Goal: Task Accomplishment & Management: Manage account settings

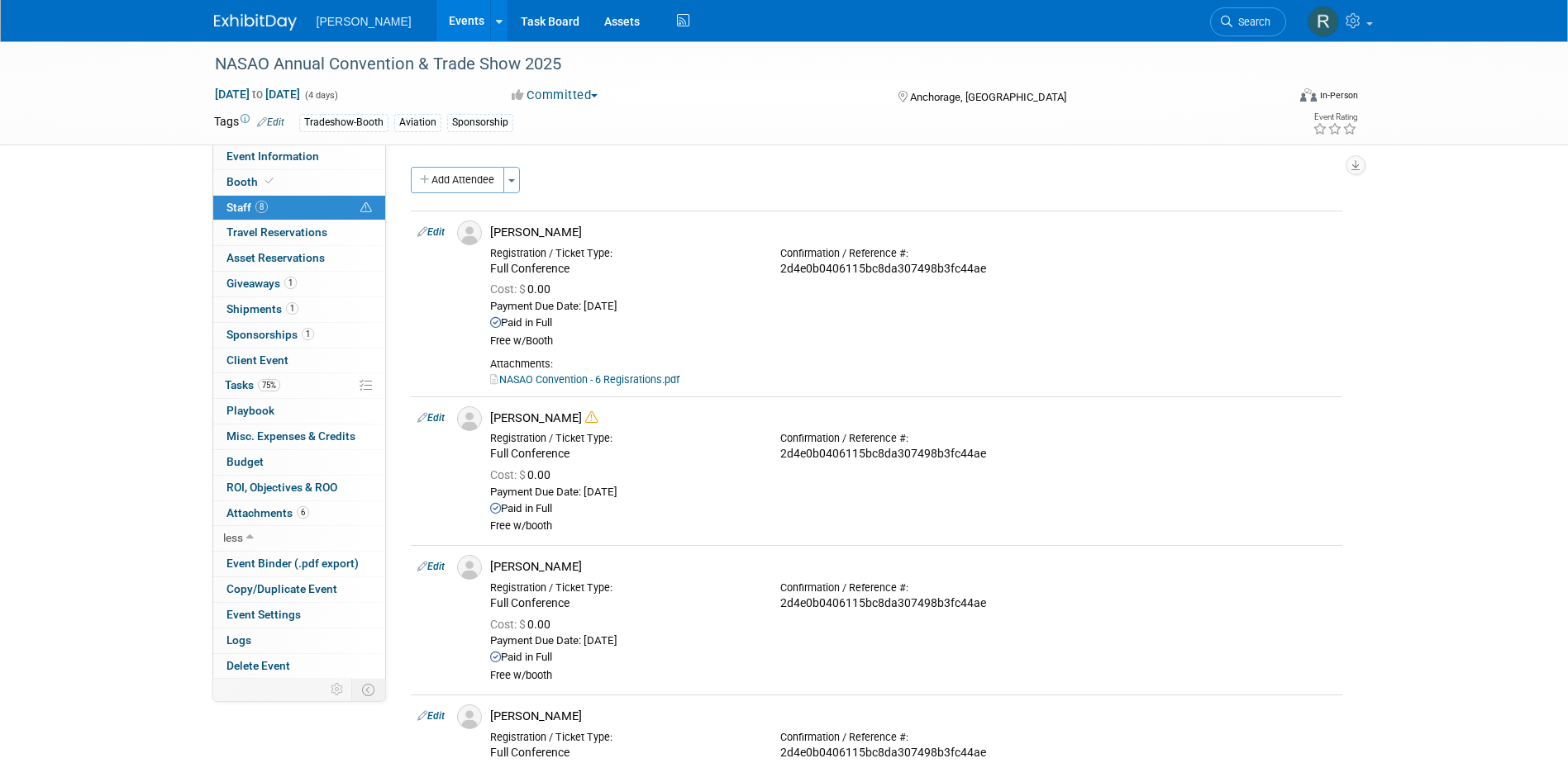
click at [1265, 30] on link "Search" at bounding box center [1248, 22] width 76 height 29
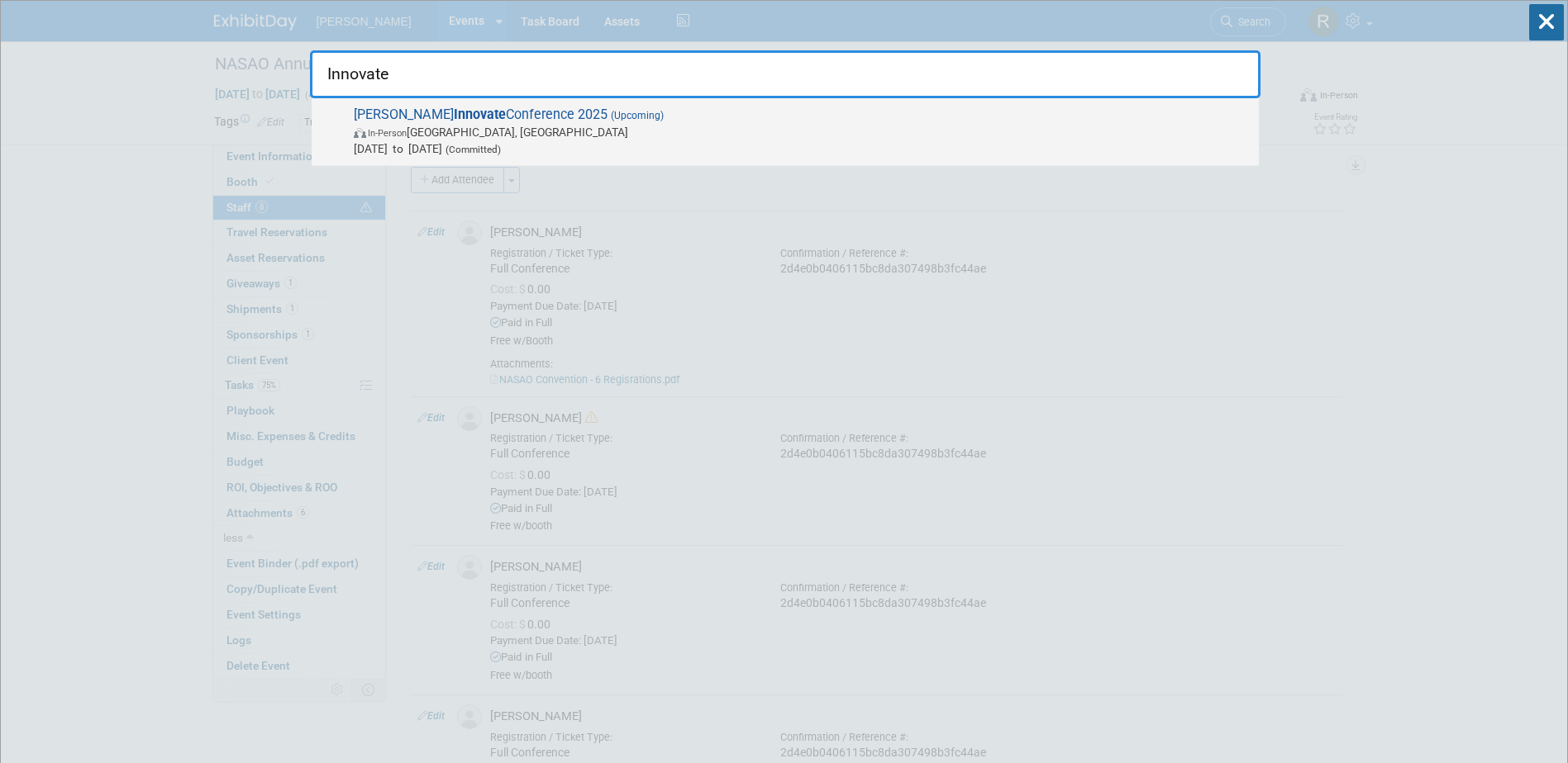
type input "Innovate"
click at [518, 138] on span "In-Person [GEOGRAPHIC_DATA], [GEOGRAPHIC_DATA]" at bounding box center [802, 132] width 896 height 16
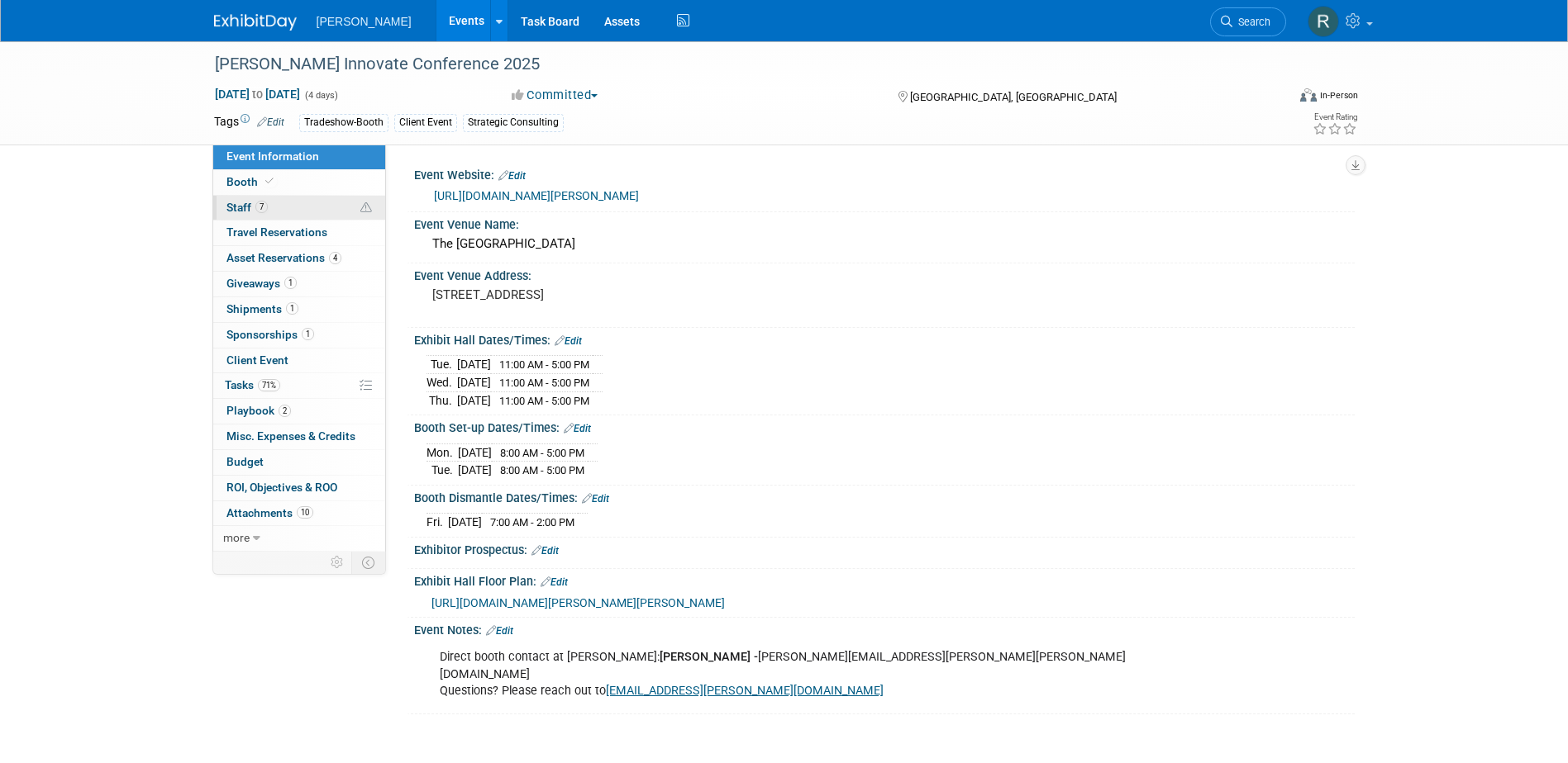
click at [243, 200] on link "7 Staff 7" at bounding box center [299, 208] width 172 height 25
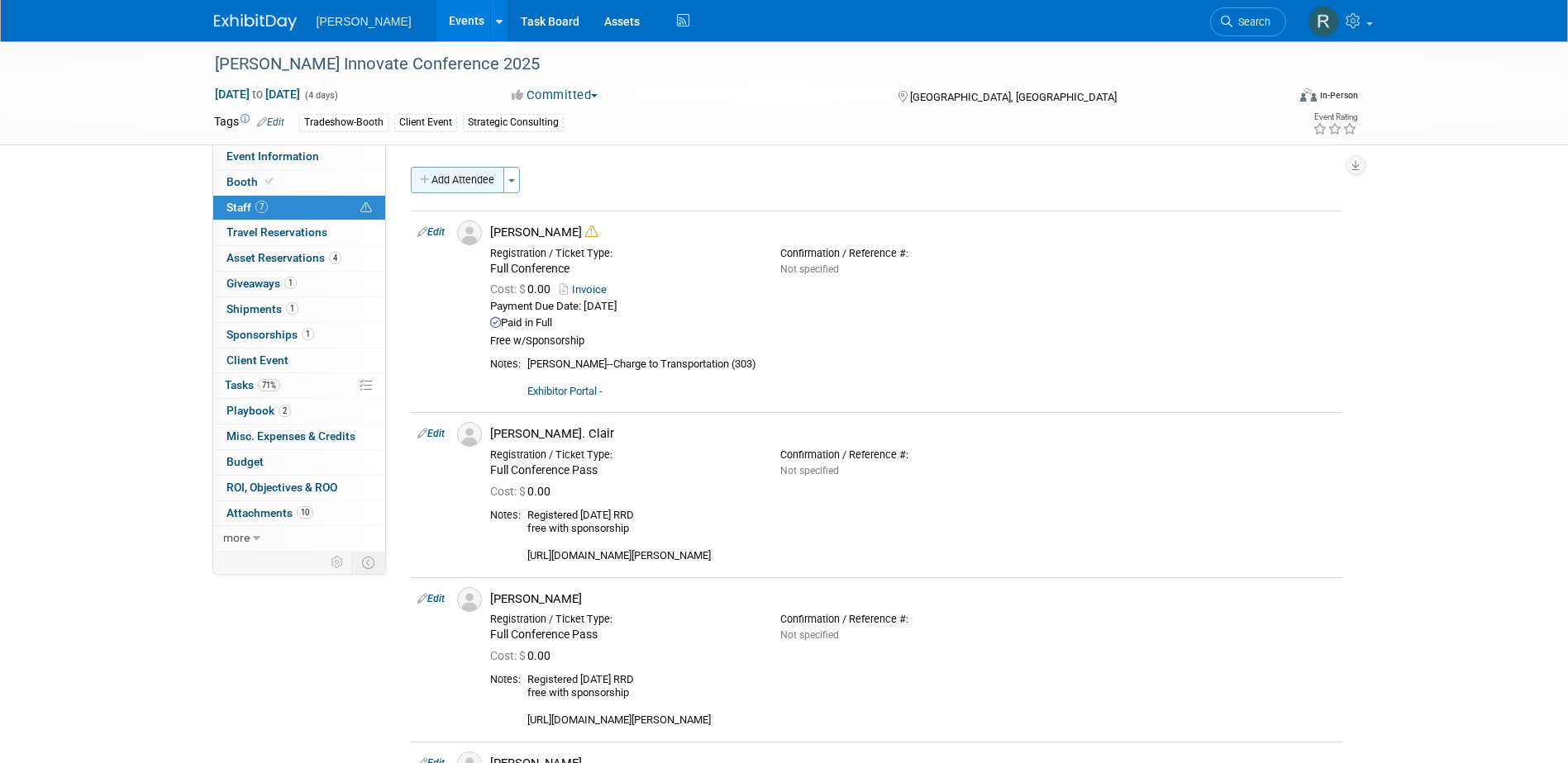
click at [477, 184] on button "Add Attendee" at bounding box center [457, 180] width 94 height 27
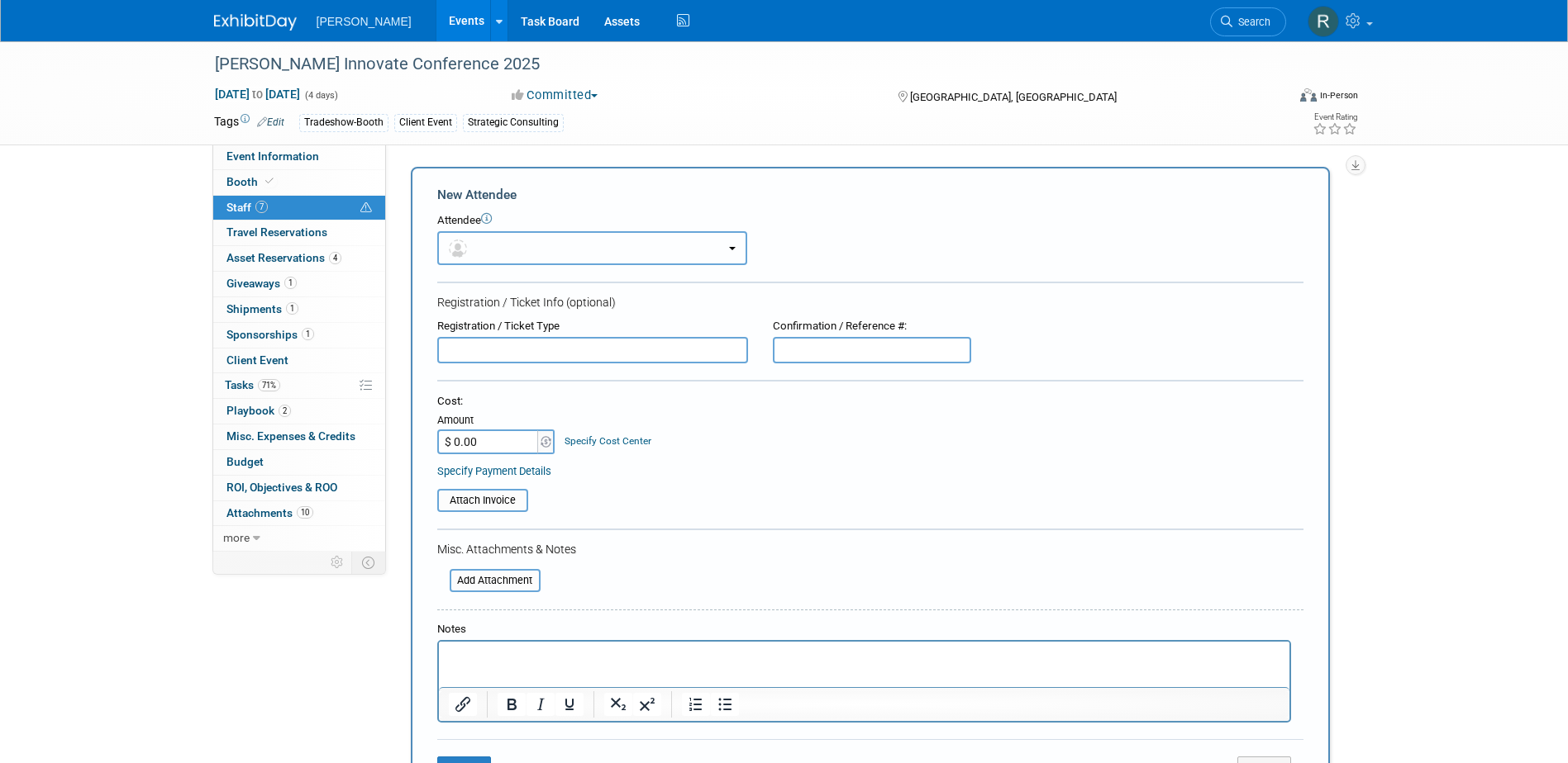
click at [492, 246] on button "button" at bounding box center [592, 247] width 310 height 33
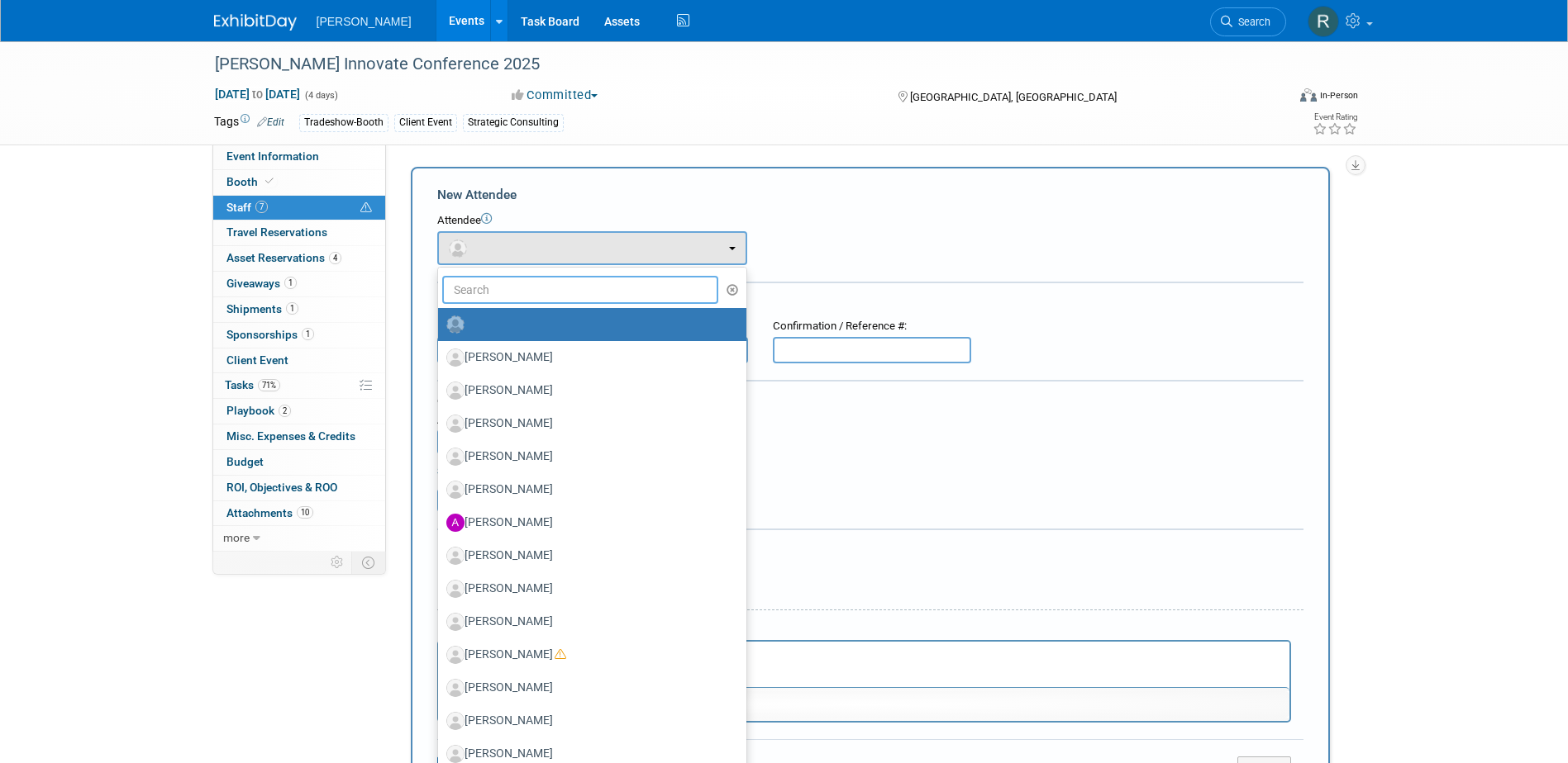
click at [507, 294] on input "text" at bounding box center [580, 289] width 277 height 28
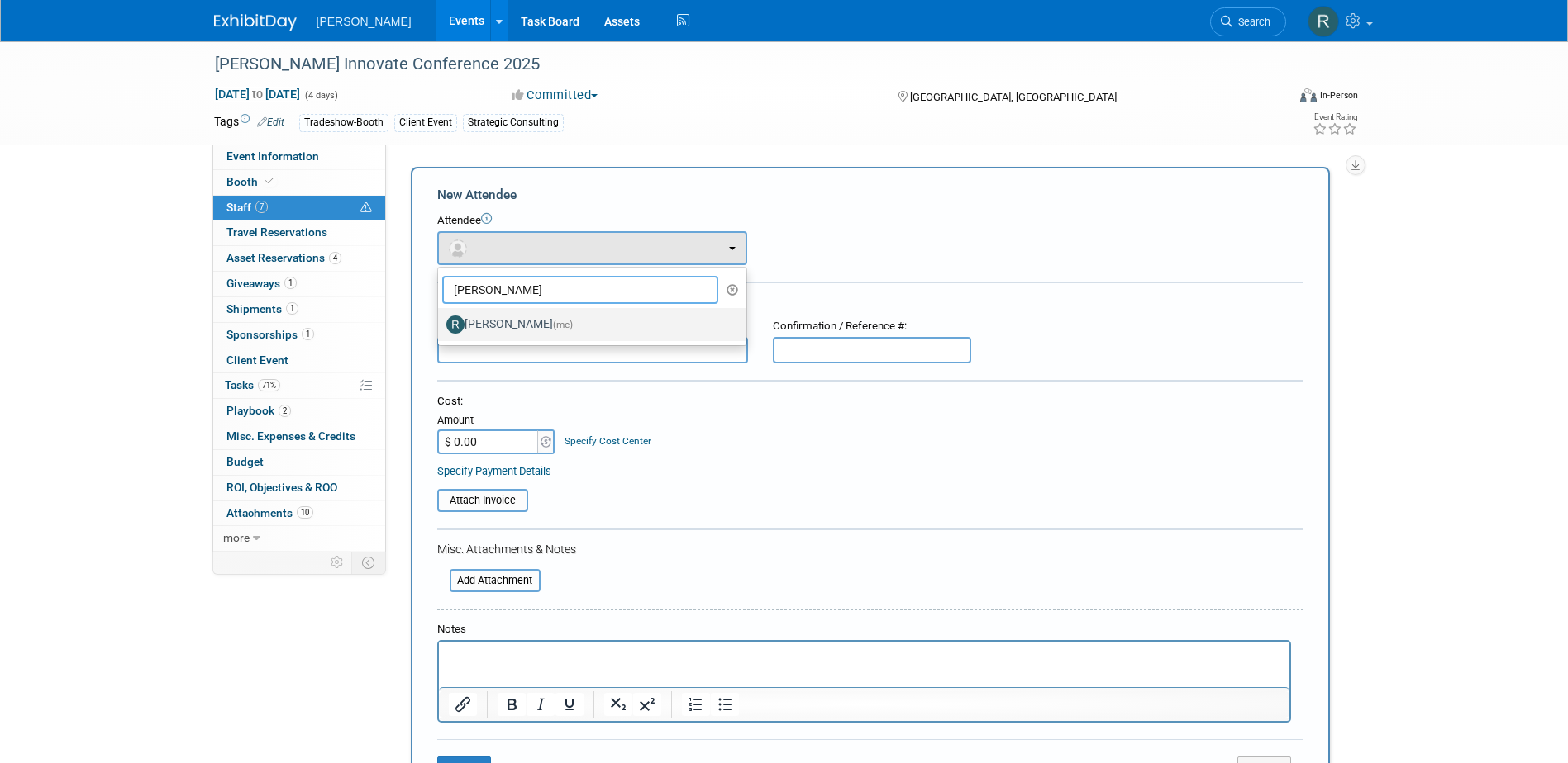
type input "[PERSON_NAME]"
click at [528, 320] on label "Rebecca Deis (me)" at bounding box center [588, 324] width 283 height 27
drag, startPoint x: 528, startPoint y: 320, endPoint x: 502, endPoint y: 327, distance: 26.9
click at [502, 327] on label "Rebecca Deis (me)" at bounding box center [588, 324] width 283 height 27
click at [440, 327] on input "Rebecca Deis (me)" at bounding box center [434, 321] width 10 height 10
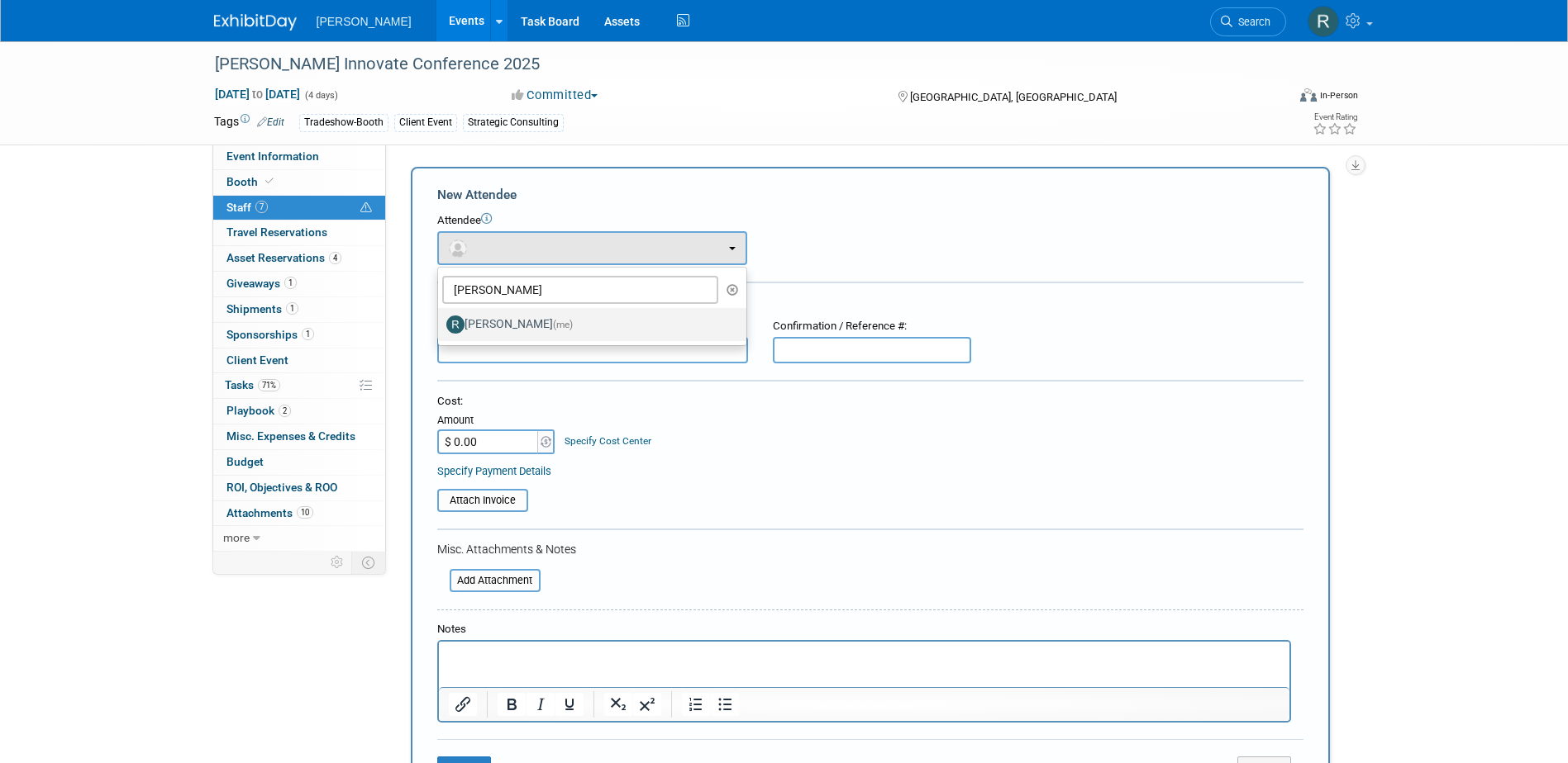
select select "844a177d-a181-44ff-a72a-5731d68e4351"
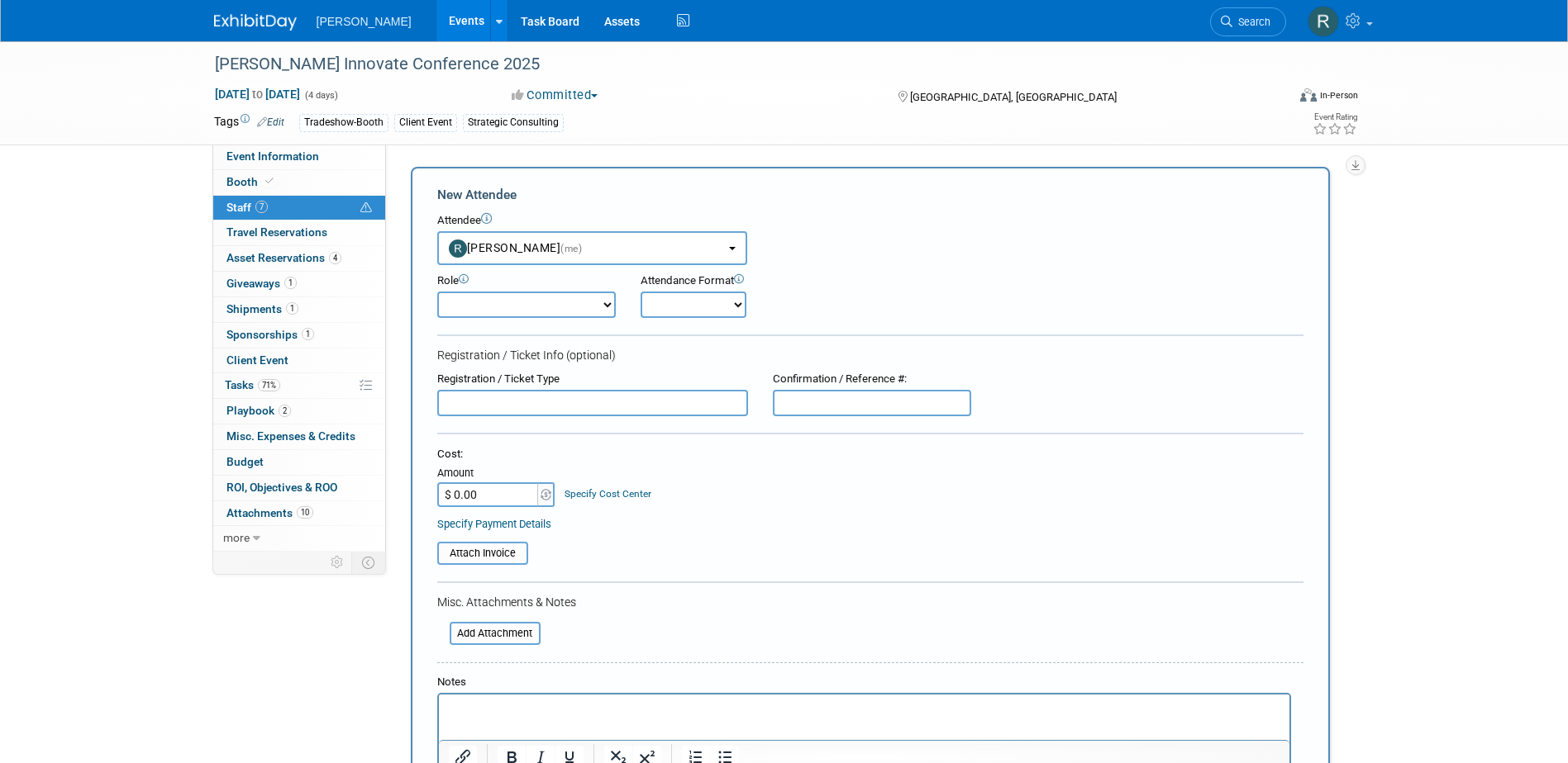
click at [517, 407] on input "text" at bounding box center [593, 403] width 311 height 27
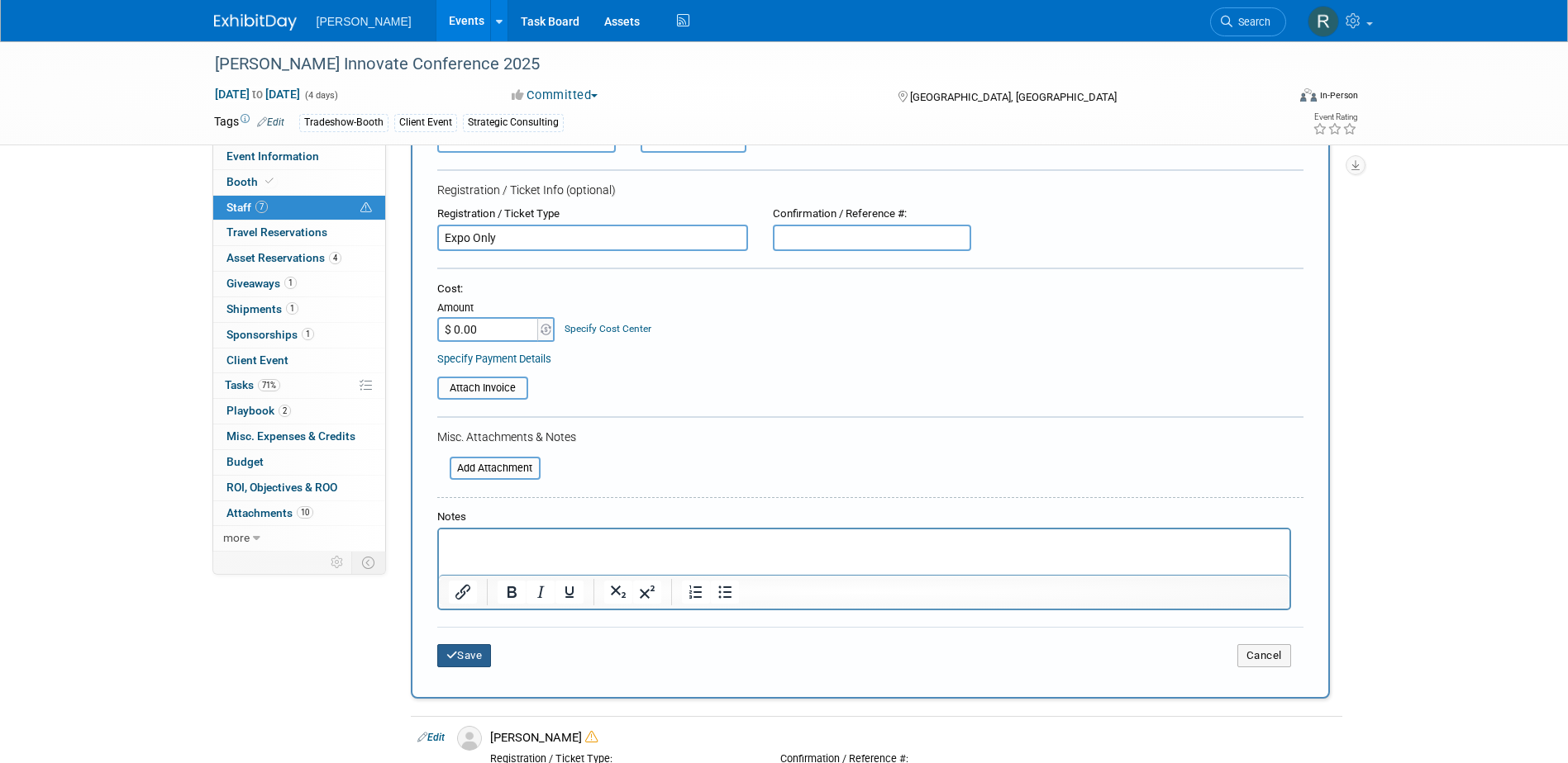
type input "Expo Only"
click at [480, 658] on button "Save" at bounding box center [464, 655] width 54 height 23
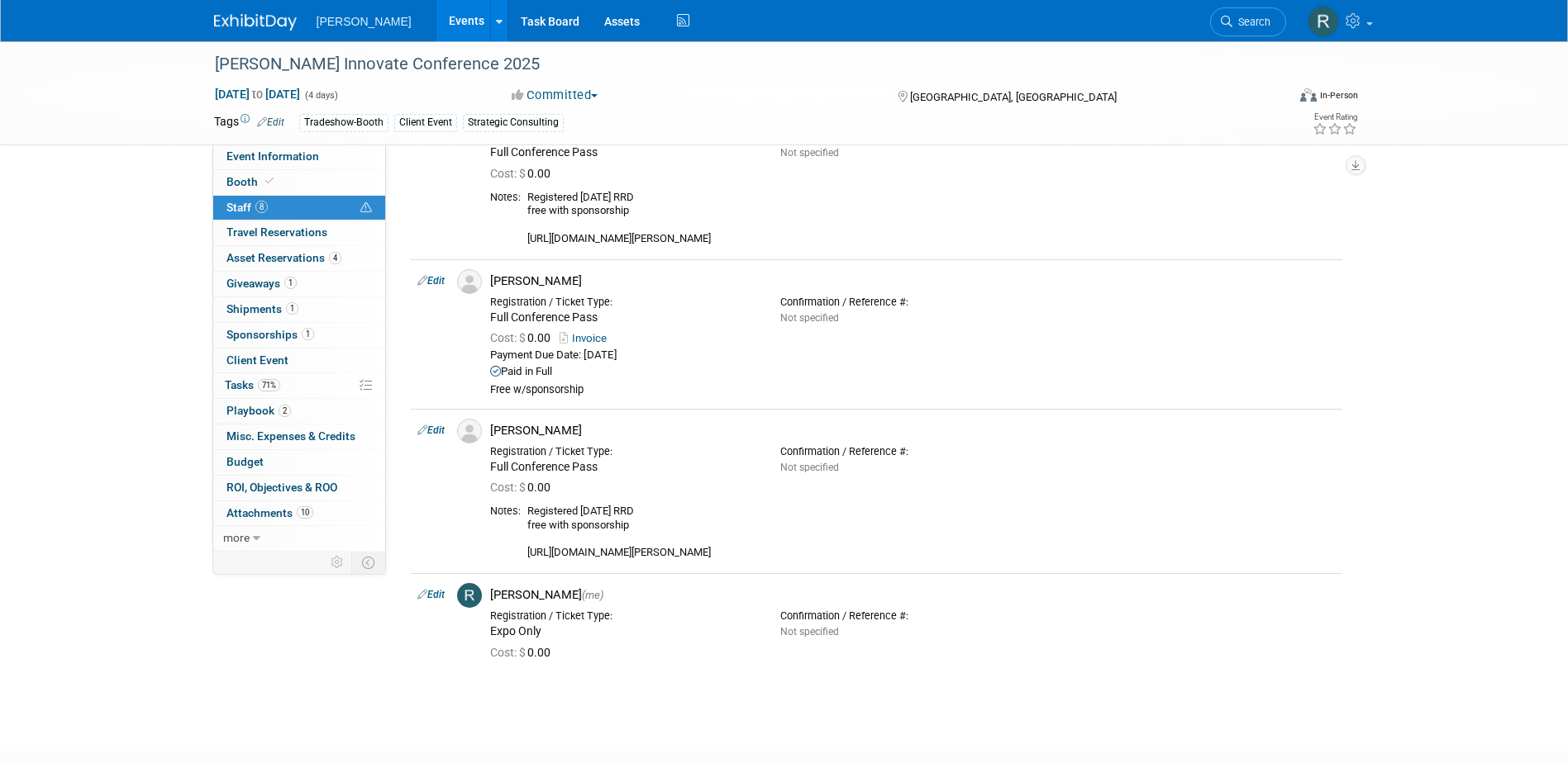
scroll to position [826, 0]
